Goal: Task Accomplishment & Management: Use online tool/utility

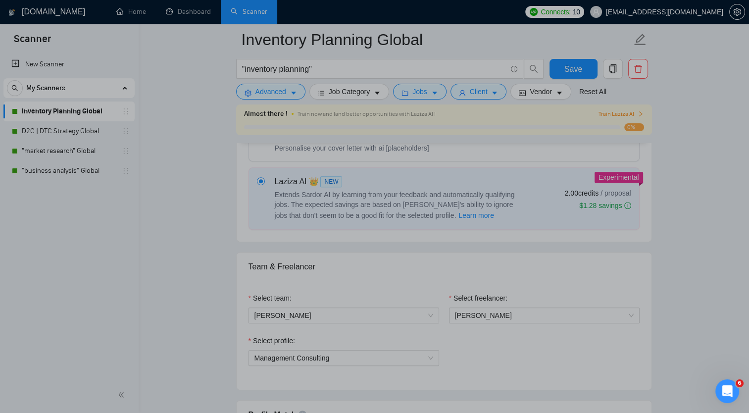
scroll to position [507, 0]
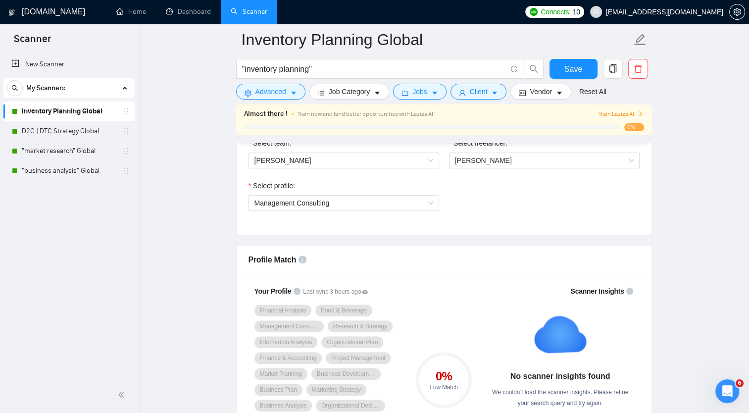
scroll to position [536, 0]
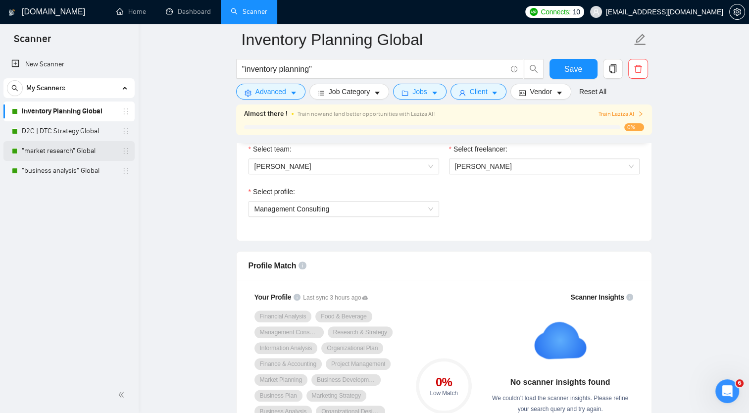
click at [63, 153] on link ""market research" Global" at bounding box center [69, 151] width 94 height 20
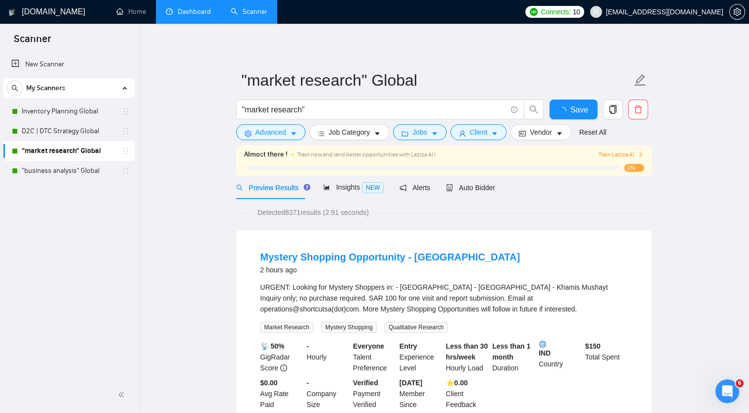
click at [188, 8] on link "Dashboard" at bounding box center [188, 11] width 45 height 8
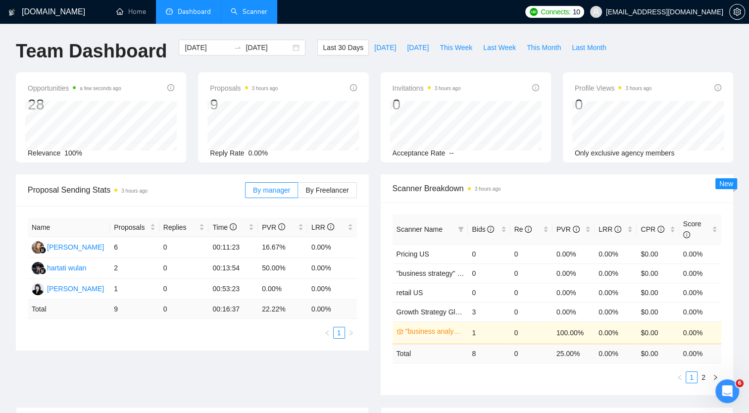
click at [250, 9] on link "Scanner" at bounding box center [249, 11] width 37 height 8
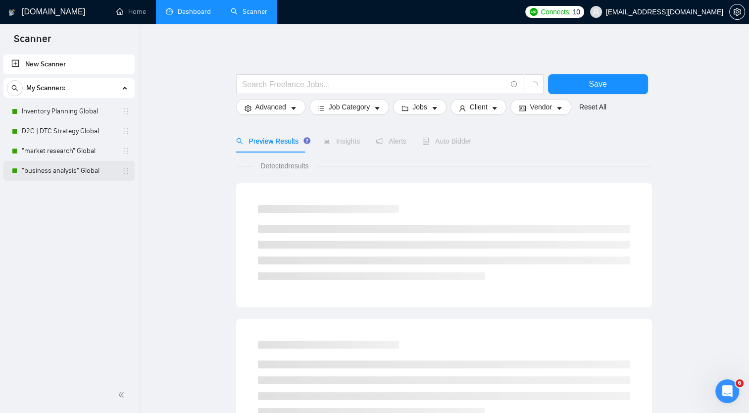
click at [59, 170] on link ""business analysis" Global" at bounding box center [69, 171] width 94 height 20
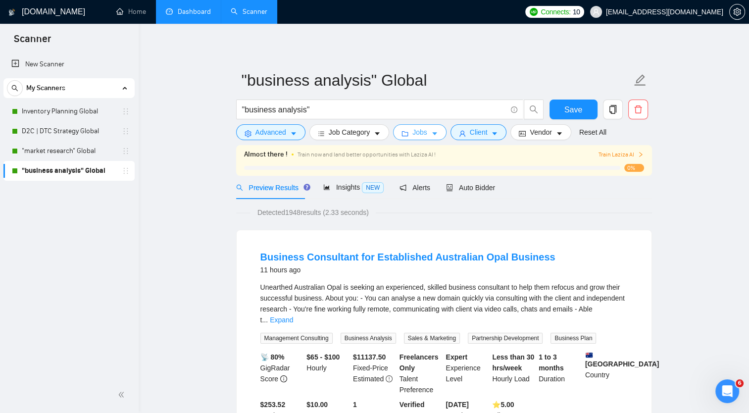
click at [431, 136] on icon "caret-down" at bounding box center [434, 133] width 7 height 7
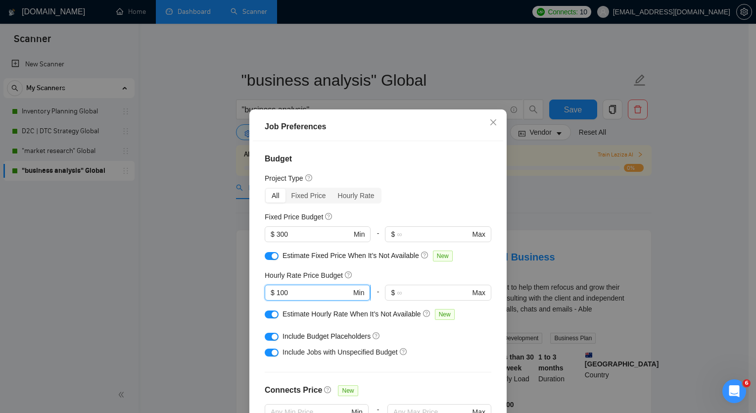
drag, startPoint x: 293, startPoint y: 291, endPoint x: 267, endPoint y: 290, distance: 26.7
click at [267, 290] on span "$ 100 Min" at bounding box center [317, 293] width 105 height 16
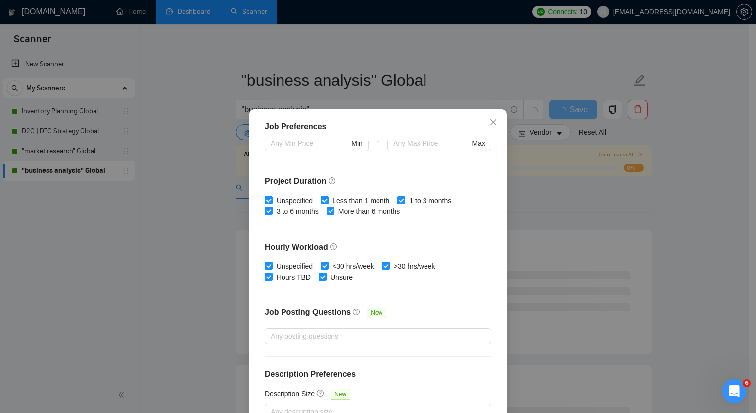
scroll to position [60, 0]
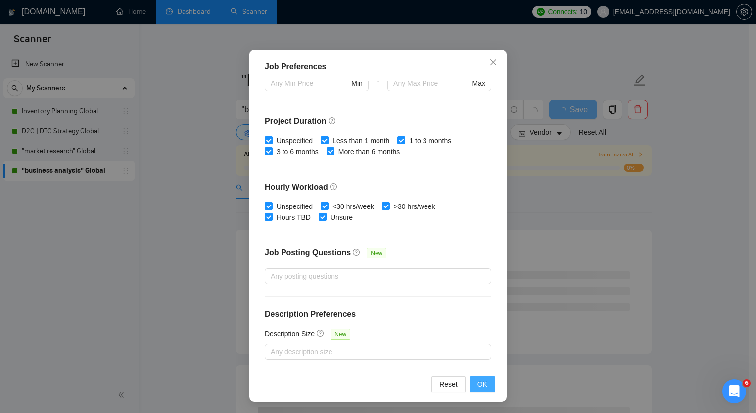
type input "50"
click at [477, 389] on span "OK" at bounding box center [482, 384] width 10 height 11
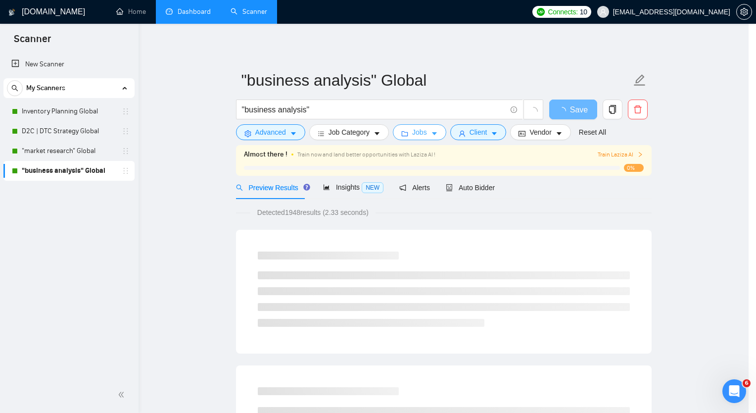
scroll to position [0, 0]
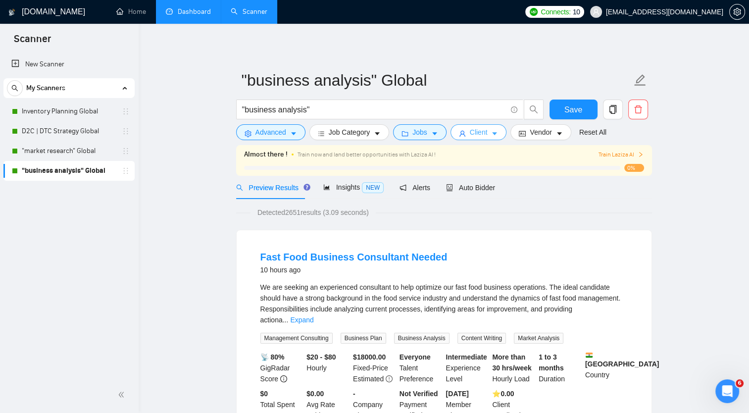
click at [479, 133] on span "Client" at bounding box center [479, 132] width 18 height 11
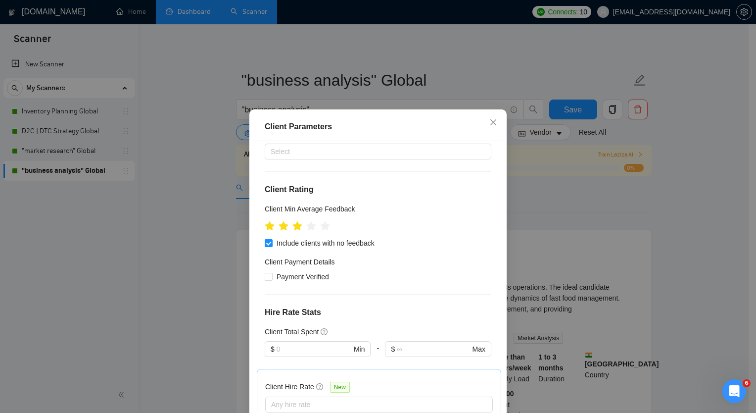
scroll to position [83, 0]
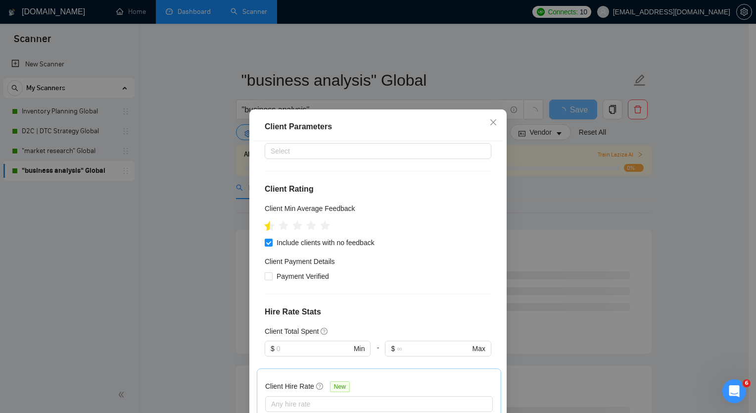
click at [265, 228] on icon "star" at bounding box center [270, 226] width 10 height 10
click at [264, 222] on icon "star" at bounding box center [269, 225] width 11 height 11
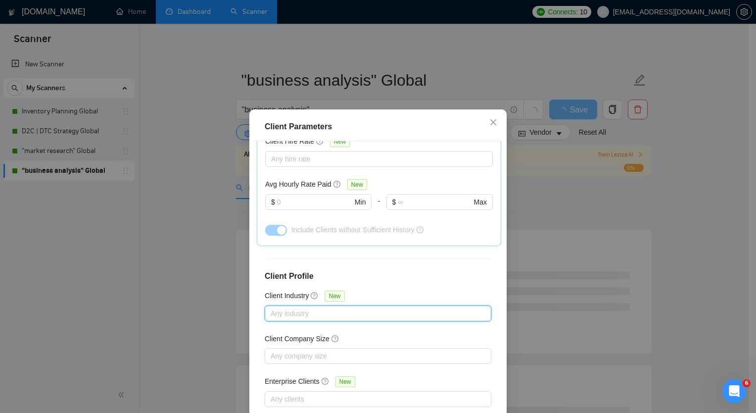
scroll to position [60, 0]
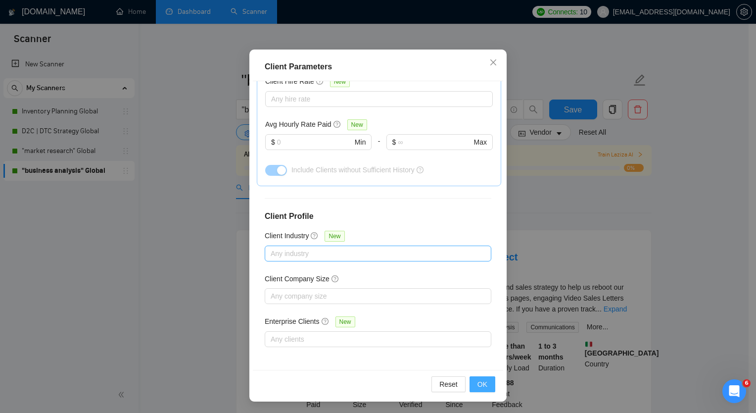
click at [479, 383] on span "OK" at bounding box center [482, 384] width 10 height 11
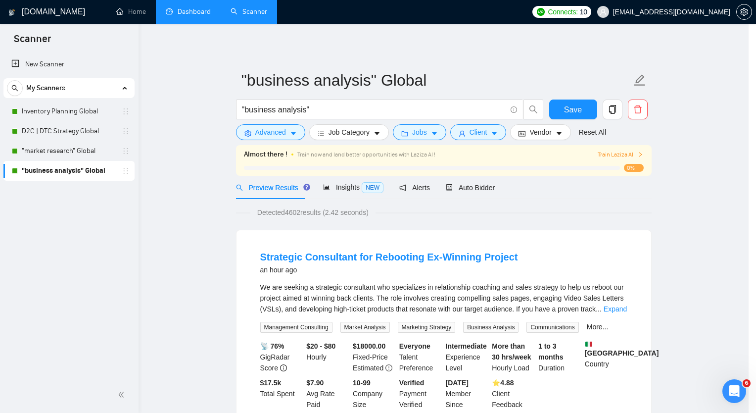
scroll to position [10, 0]
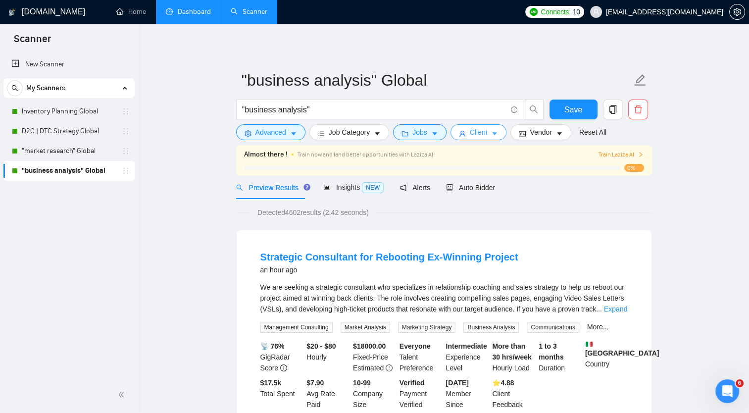
click at [481, 129] on span "Client" at bounding box center [479, 132] width 18 height 11
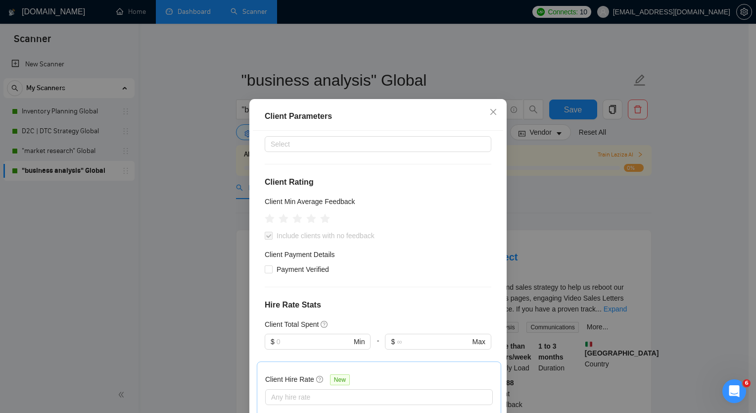
scroll to position [79, 0]
click at [292, 224] on icon "star" at bounding box center [297, 219] width 10 height 10
click at [295, 224] on icon "star" at bounding box center [297, 219] width 10 height 10
click at [566, 212] on div "Client Parameters Client Location Include Client Countries Select Exclude Clien…" at bounding box center [378, 206] width 756 height 413
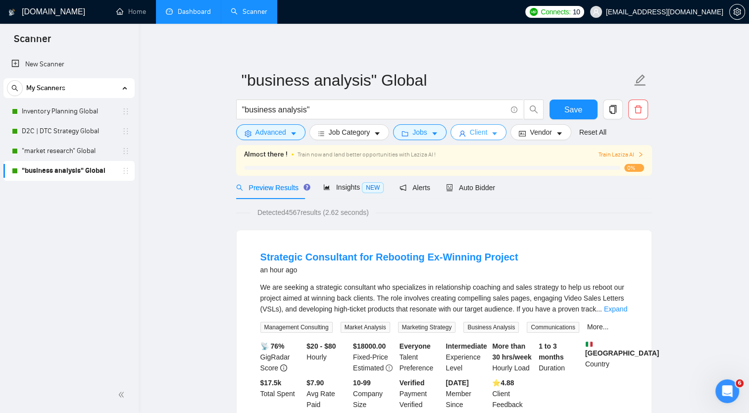
click at [484, 135] on button "Client" at bounding box center [478, 132] width 56 height 16
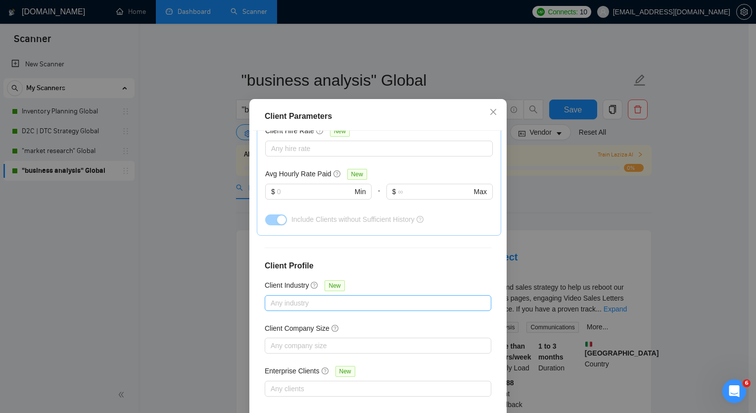
scroll to position [60, 0]
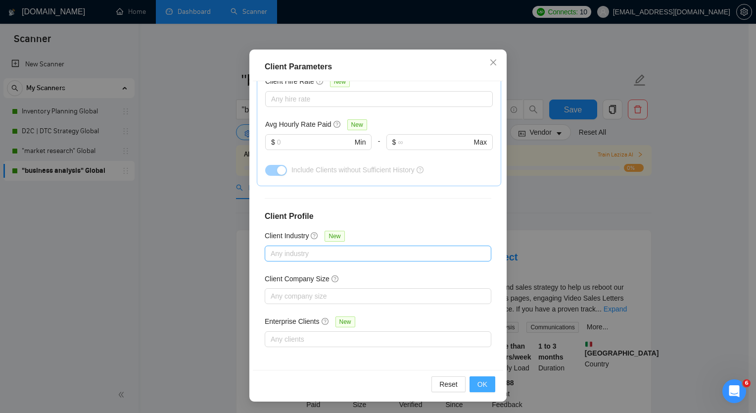
click at [477, 382] on span "OK" at bounding box center [482, 384] width 10 height 11
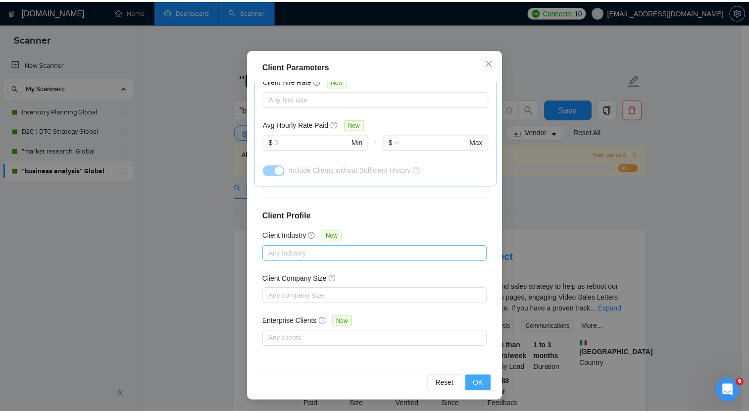
scroll to position [10, 0]
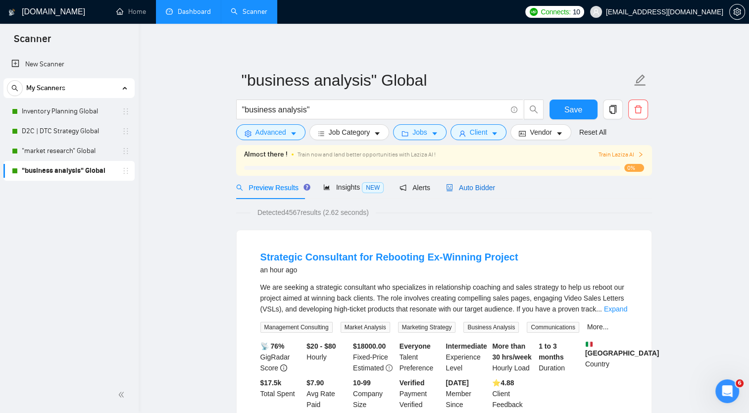
click at [463, 187] on span "Auto Bidder" at bounding box center [470, 188] width 49 height 8
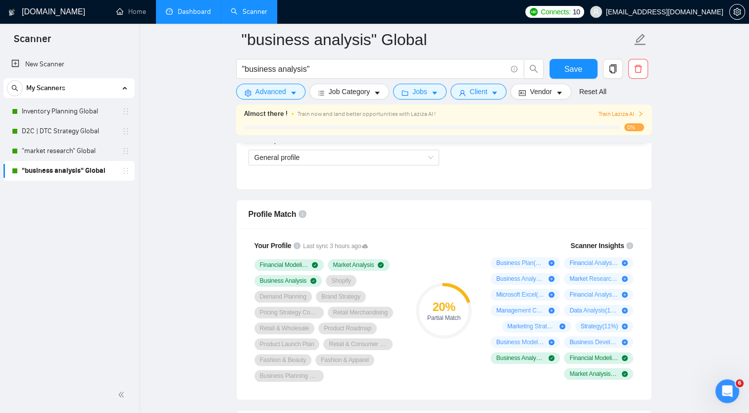
scroll to position [588, 0]
